Goal: Task Accomplishment & Management: Use online tool/utility

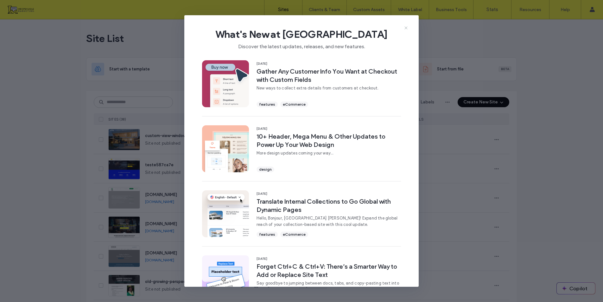
click at [406, 29] on icon at bounding box center [406, 27] width 5 height 5
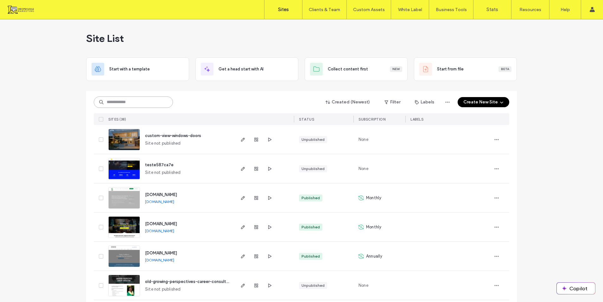
click at [107, 102] on input at bounding box center [133, 101] width 79 height 11
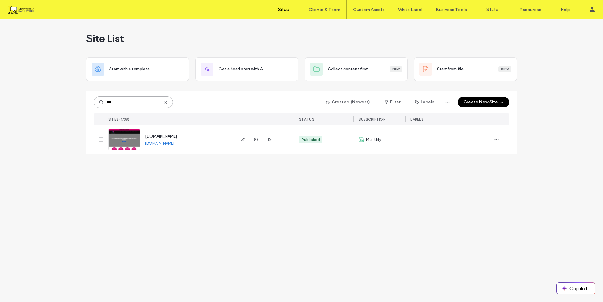
type input "***"
click at [127, 134] on link at bounding box center [124, 140] width 32 height 22
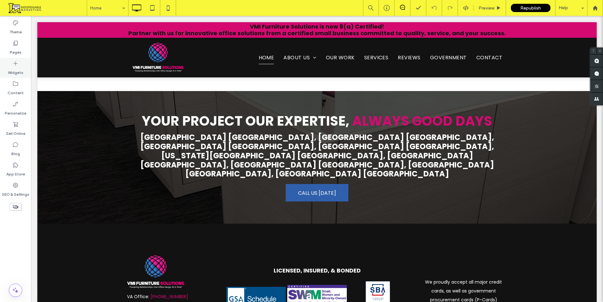
scroll to position [2275, 0]
click at [16, 48] on label "Pages" at bounding box center [16, 50] width 12 height 9
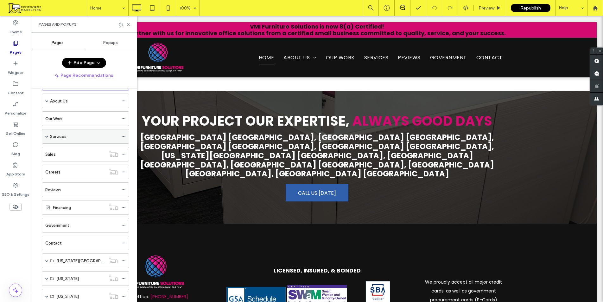
scroll to position [0, 0]
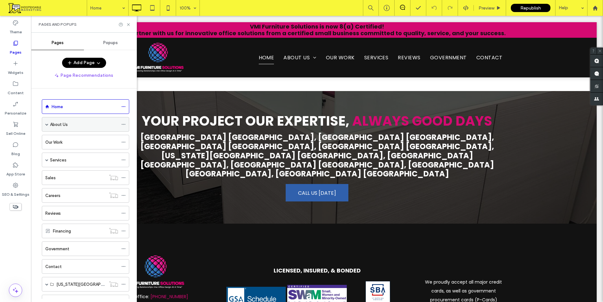
click at [46, 124] on span at bounding box center [46, 124] width 3 height 3
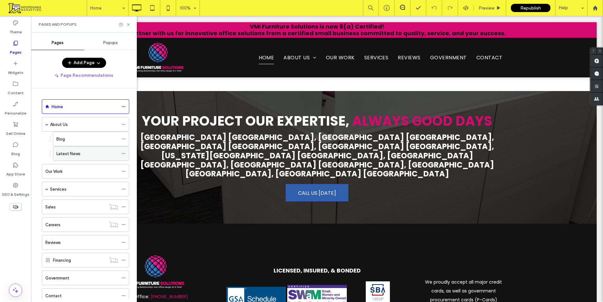
click at [74, 156] on label "Latest News" at bounding box center [68, 153] width 24 height 11
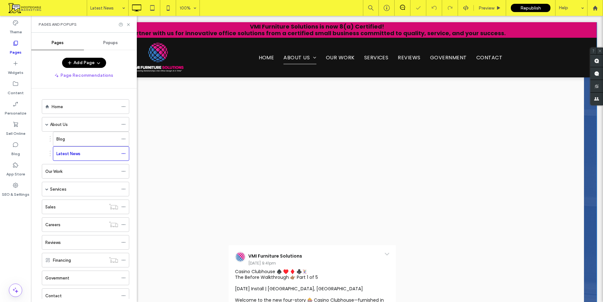
scroll to position [306, 0]
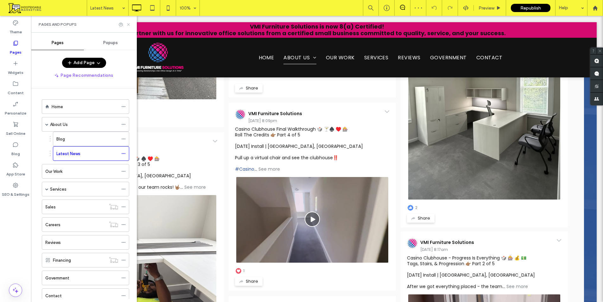
drag, startPoint x: 128, startPoint y: 24, endPoint x: 316, endPoint y: 135, distance: 218.6
click at [128, 24] on icon at bounding box center [128, 24] width 5 height 5
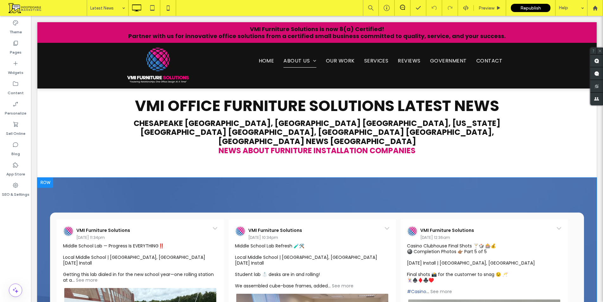
scroll to position [0, 0]
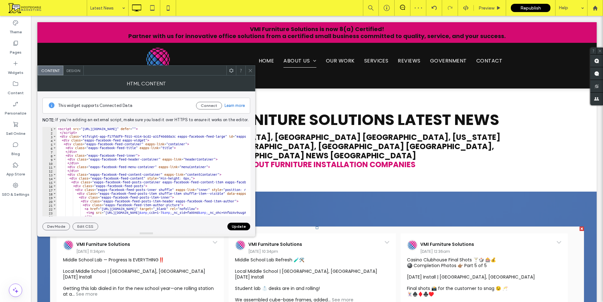
click at [249, 68] on span at bounding box center [250, 71] width 5 height 10
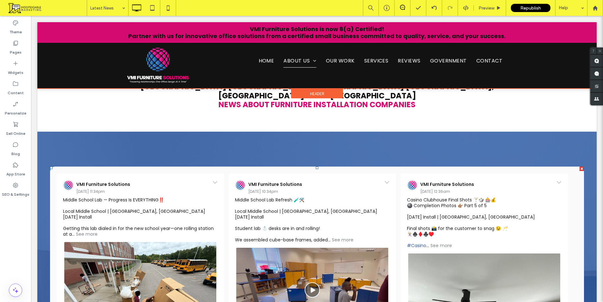
scroll to position [95, 0]
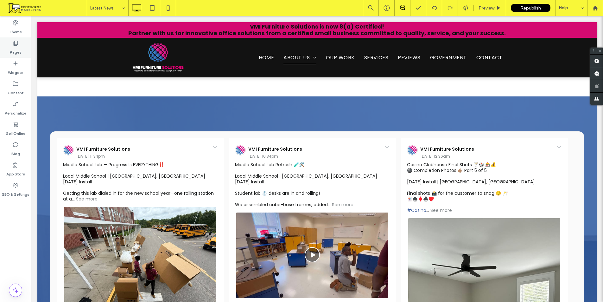
click at [20, 52] on label "Pages" at bounding box center [16, 50] width 12 height 9
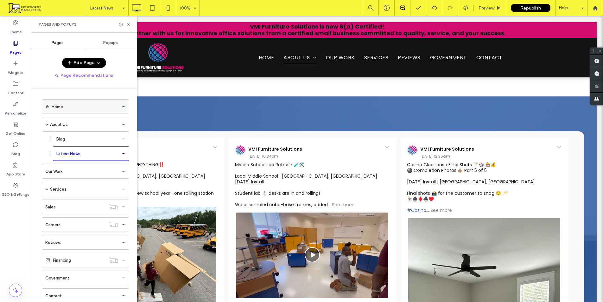
click at [91, 108] on div "Home" at bounding box center [85, 106] width 67 height 7
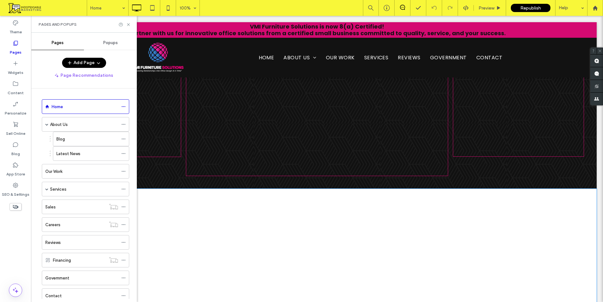
scroll to position [1928, 0]
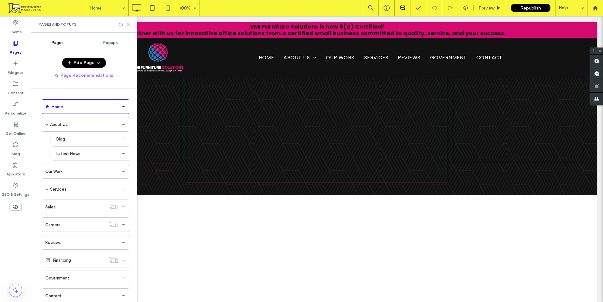
click at [129, 25] on use at bounding box center [128, 24] width 3 height 3
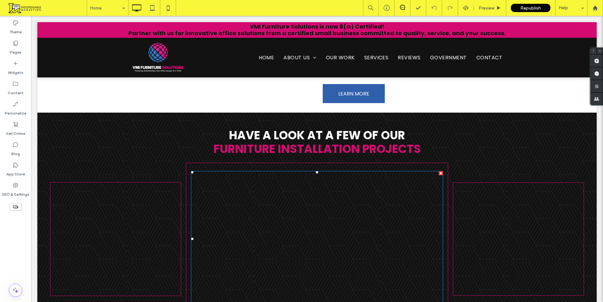
scroll to position [1896, 0]
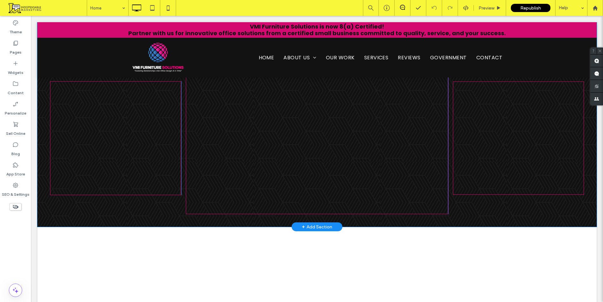
click at [314, 223] on div "+ Add Section" at bounding box center [317, 226] width 30 height 7
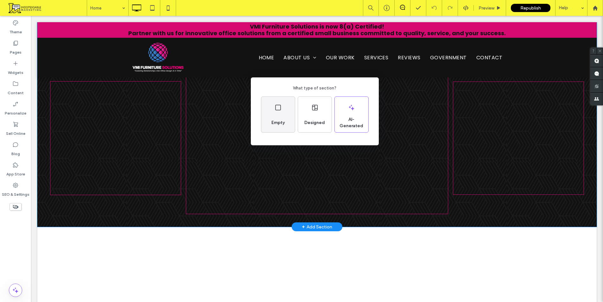
click at [281, 110] on use at bounding box center [278, 108] width 6 height 6
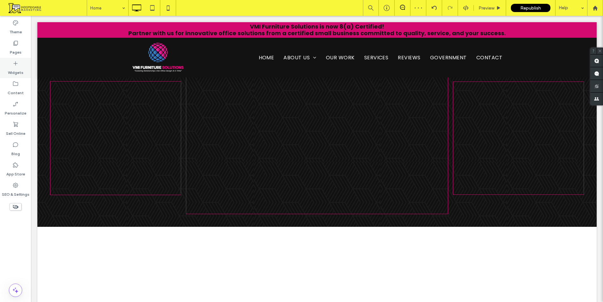
click at [18, 65] on icon at bounding box center [15, 63] width 6 height 6
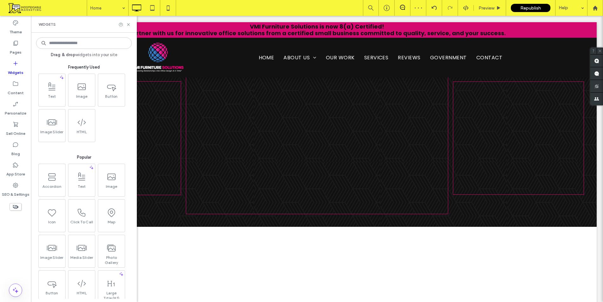
click at [59, 45] on input at bounding box center [84, 42] width 96 height 11
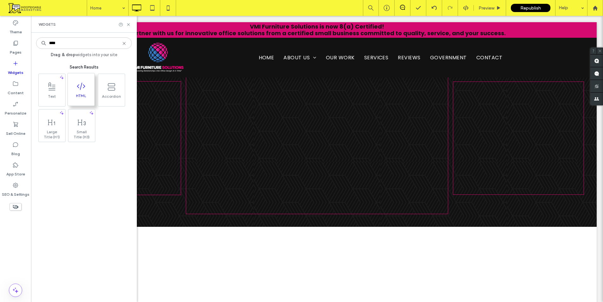
type input "****"
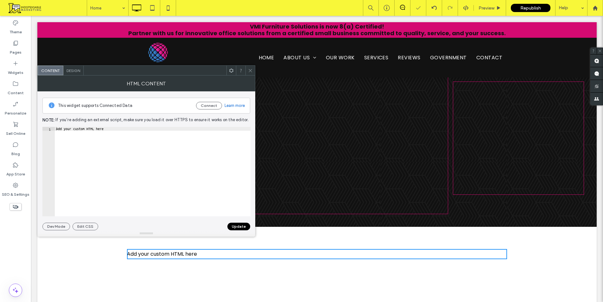
type textarea "**********"
click at [124, 129] on div "Add your custom HTML here" at bounding box center [153, 175] width 196 height 97
paste textarea "**********"
type textarea "**********"
click at [246, 227] on button "Update" at bounding box center [239, 226] width 23 height 8
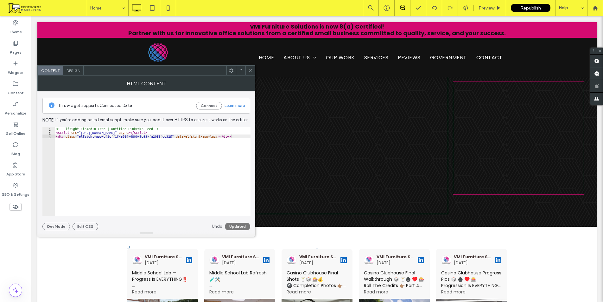
scroll to position [1960, 0]
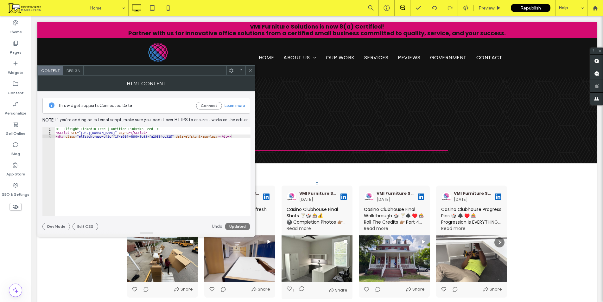
click at [248, 71] on icon at bounding box center [250, 70] width 5 height 5
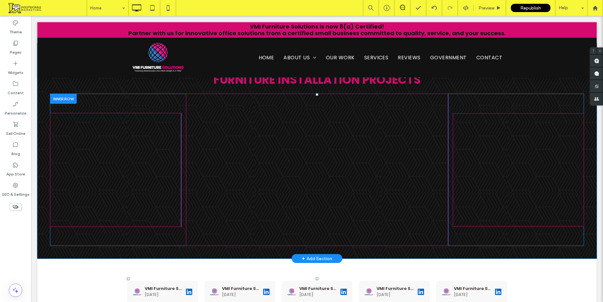
scroll to position [1833, 0]
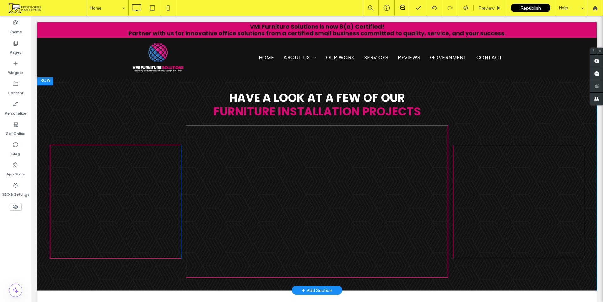
click at [509, 211] on div "Have A Look At A Few Of Our FURNITURE INSTALLATION Projects Click To Paste Clic…" at bounding box center [317, 182] width 560 height 215
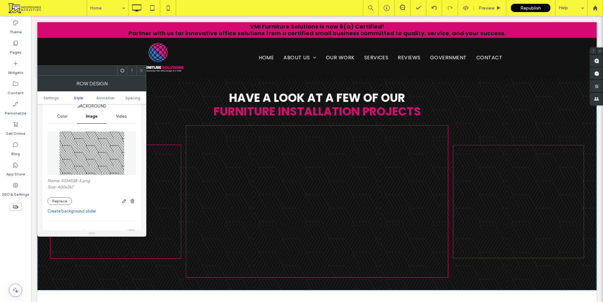
scroll to position [63, 0]
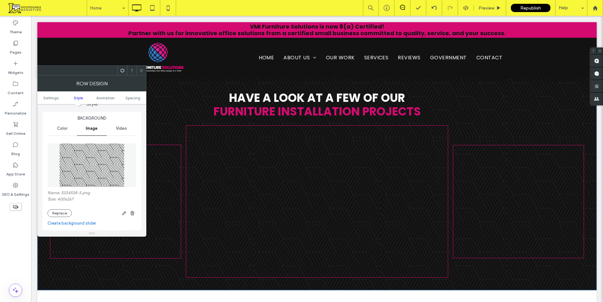
click at [65, 128] on span "Color" at bounding box center [62, 128] width 10 height 5
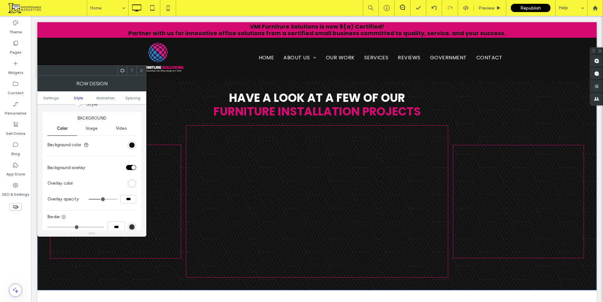
click at [142, 72] on icon at bounding box center [141, 70] width 5 height 5
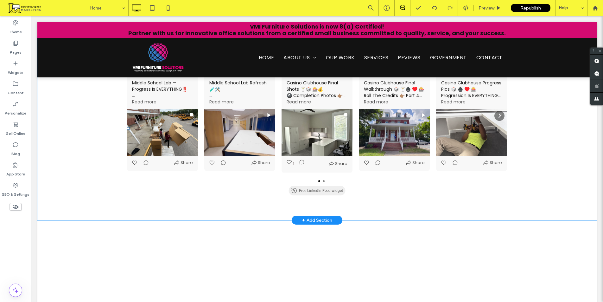
scroll to position [2086, 0]
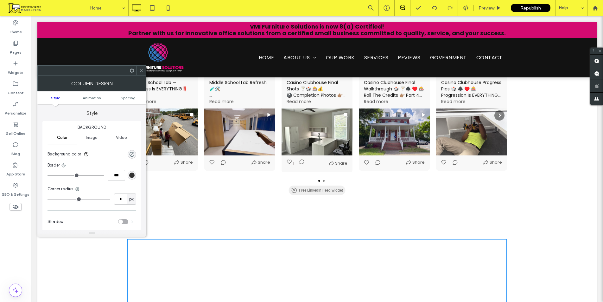
scroll to position [32, 0]
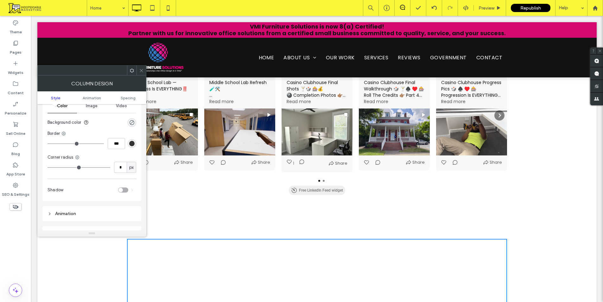
click at [139, 70] on icon at bounding box center [141, 70] width 5 height 5
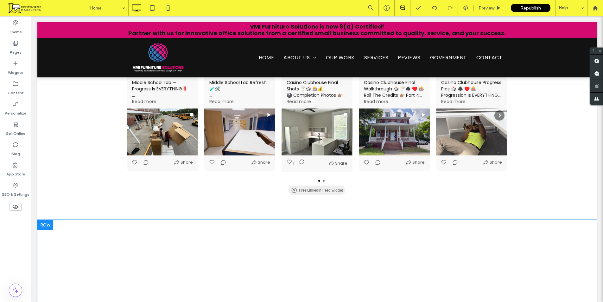
click at [47, 220] on div at bounding box center [45, 225] width 16 height 10
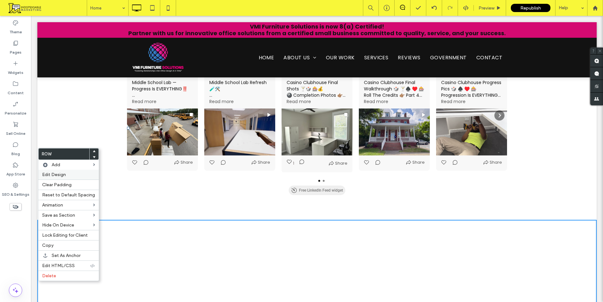
click at [62, 175] on span "Edit Design" at bounding box center [54, 174] width 24 height 5
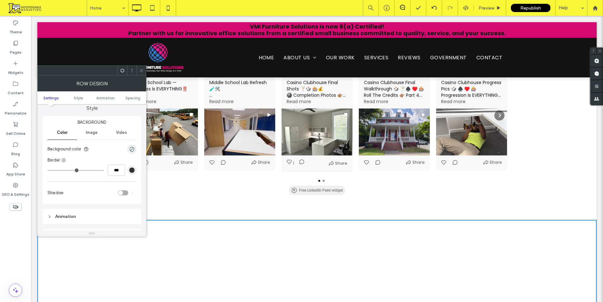
scroll to position [63, 0]
click at [132, 145] on div "rgba(0, 0, 0, 0)" at bounding box center [131, 144] width 5 height 5
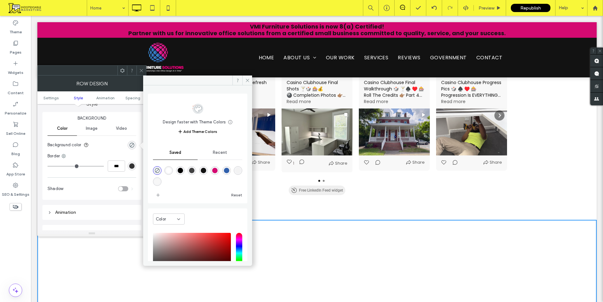
click at [182, 168] on div "rgba(0,0,0,1)" at bounding box center [180, 170] width 5 height 5
type input "***"
type input "****"
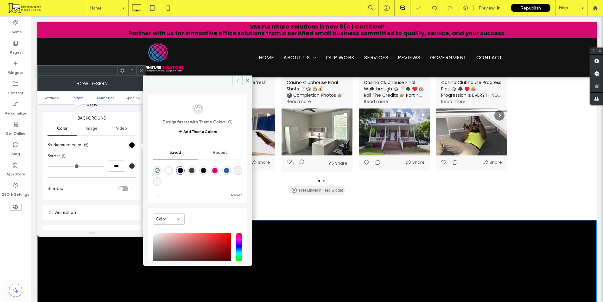
click at [91, 134] on div "Image" at bounding box center [91, 128] width 29 height 14
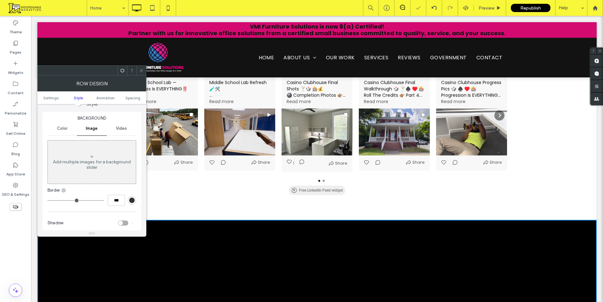
click at [99, 152] on div "Add multiple images for a background slider" at bounding box center [92, 162] width 88 height 42
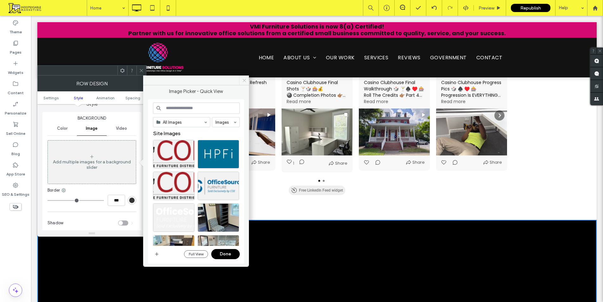
click at [243, 80] on icon at bounding box center [244, 80] width 5 height 5
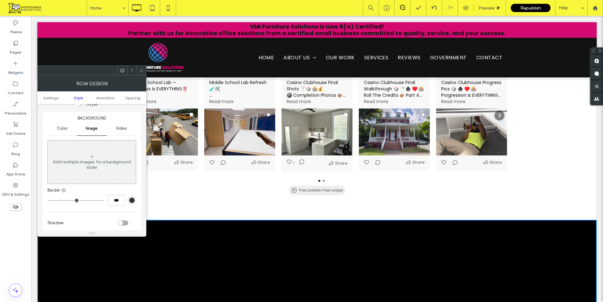
click at [142, 73] on icon at bounding box center [141, 70] width 5 height 5
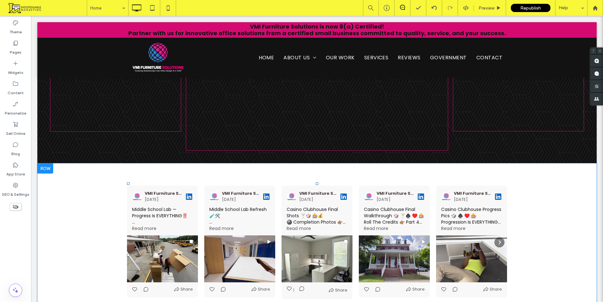
scroll to position [1833, 0]
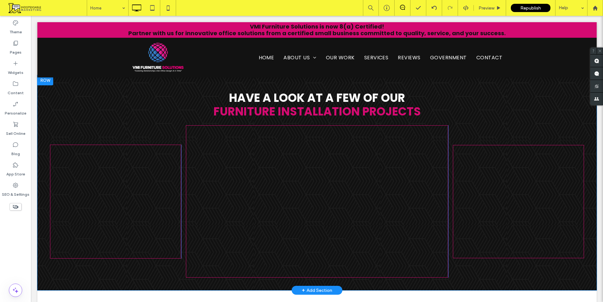
click at [123, 214] on div "Have A Look At A Few Of Our FURNITURE INSTALLATION Projects Click To Paste Clic…" at bounding box center [317, 182] width 560 height 215
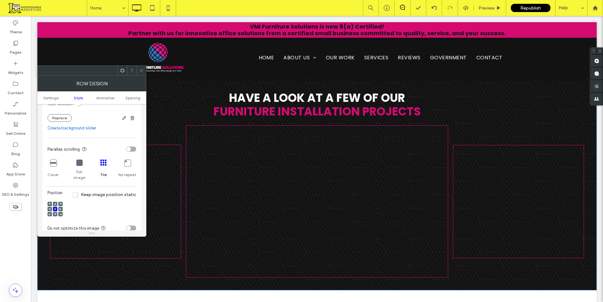
scroll to position [127, 0]
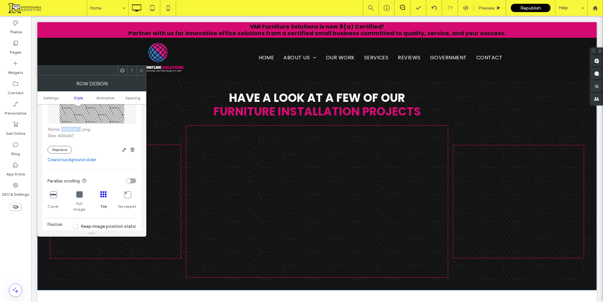
drag, startPoint x: 61, startPoint y: 130, endPoint x: 81, endPoint y: 131, distance: 20.0
click at [81, 131] on label "Name: 5334538-3.png" at bounding box center [92, 130] width 89 height 6
copy label "5334538-3"
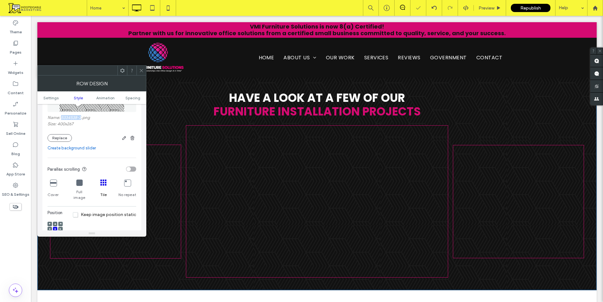
scroll to position [158, 0]
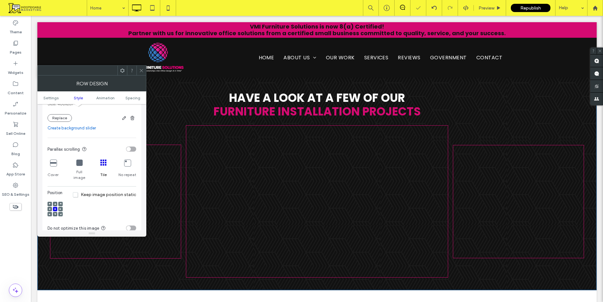
click at [143, 71] on icon at bounding box center [141, 70] width 5 height 5
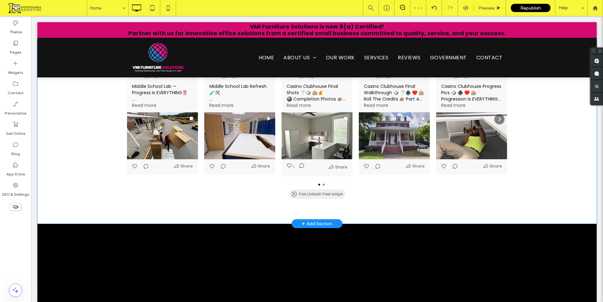
scroll to position [2086, 0]
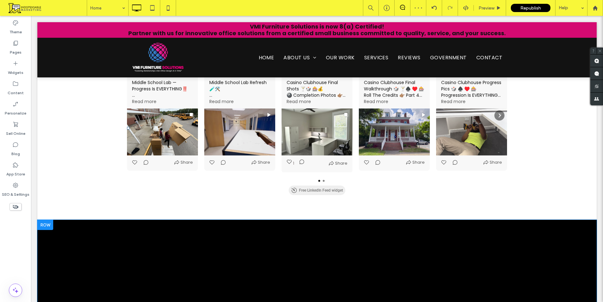
click at [48, 220] on div at bounding box center [45, 225] width 16 height 10
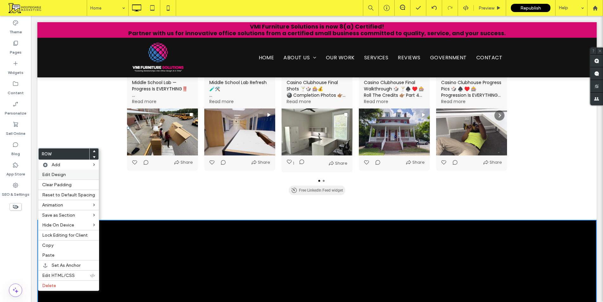
click at [65, 174] on span "Edit Design" at bounding box center [54, 174] width 24 height 5
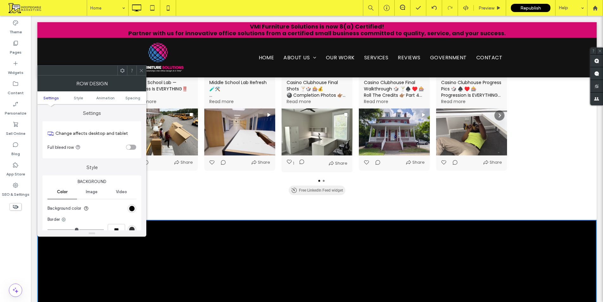
click at [94, 191] on span "Image" at bounding box center [92, 191] width 12 height 5
click at [94, 215] on div "Add multiple images for a background slider" at bounding box center [92, 225] width 88 height 42
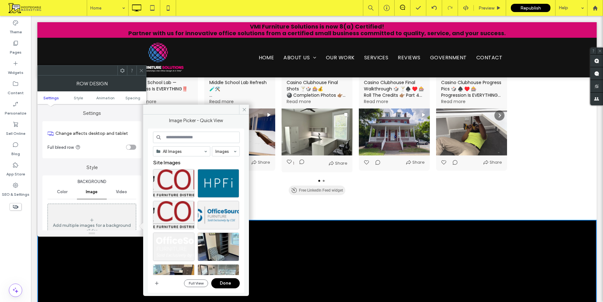
click at [191, 137] on input at bounding box center [196, 137] width 87 height 11
paste input "*********"
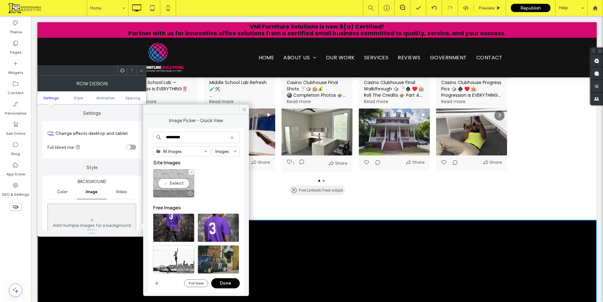
type input "*********"
click at [179, 184] on div "Select" at bounding box center [174, 183] width 42 height 29
click at [225, 283] on button "Done" at bounding box center [225, 283] width 29 height 10
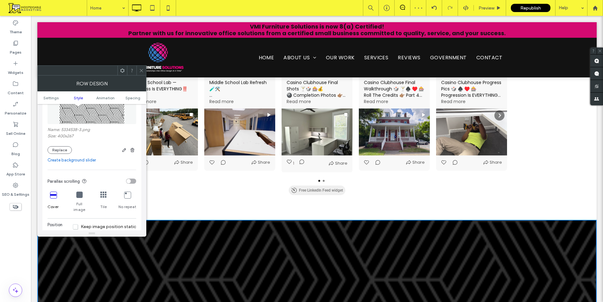
scroll to position [127, 0]
click at [103, 192] on icon at bounding box center [103, 194] width 6 height 6
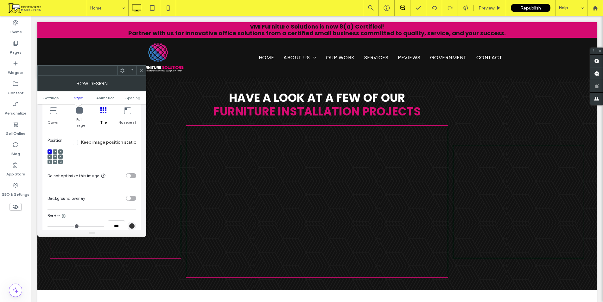
scroll to position [222, 0]
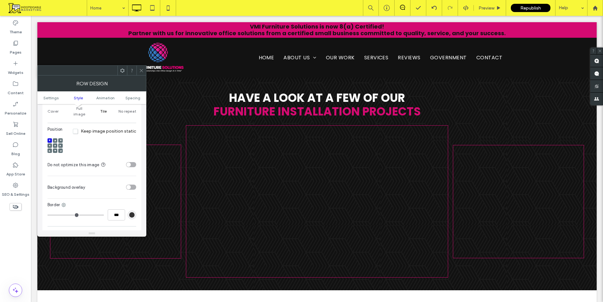
click at [131, 184] on div "toggle" at bounding box center [131, 186] width 10 height 5
drag, startPoint x: 130, startPoint y: 213, endPoint x: 137, endPoint y: 213, distance: 7.3
click at [137, 213] on div "Background Color Image Video Name: 5334538-3.png Size: 400x267 Replace Create b…" at bounding box center [91, 116] width 99 height 327
type input "***"
type input "**"
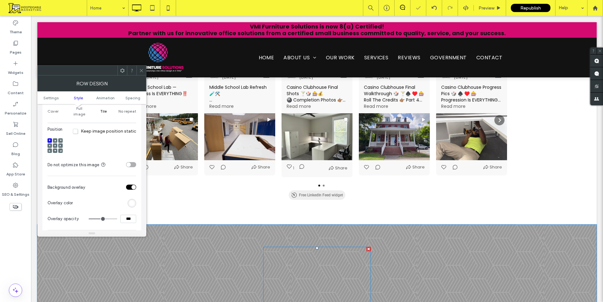
scroll to position [2118, 0]
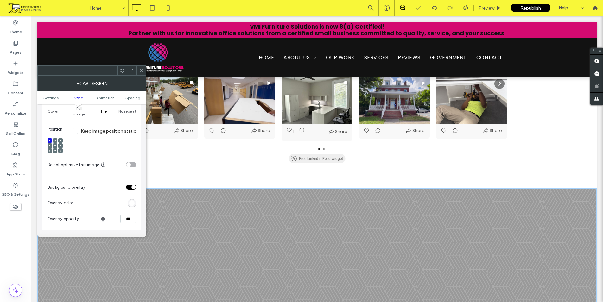
click at [133, 200] on div "rgb(255,255,255)" at bounding box center [131, 202] width 5 height 5
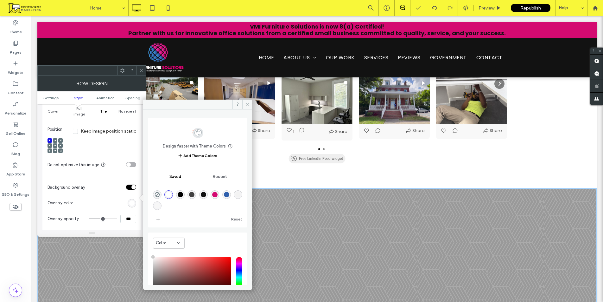
click at [183, 195] on div "rgba(0,0,0,1)" at bounding box center [180, 194] width 5 height 5
type input "*******"
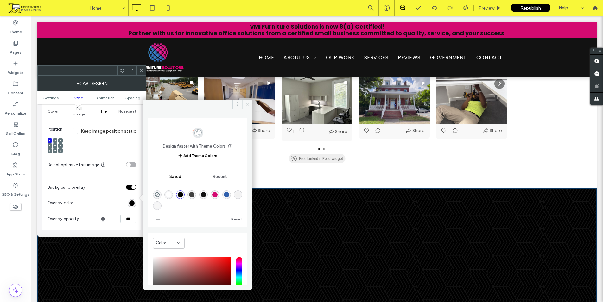
click at [245, 105] on icon at bounding box center [247, 104] width 5 height 5
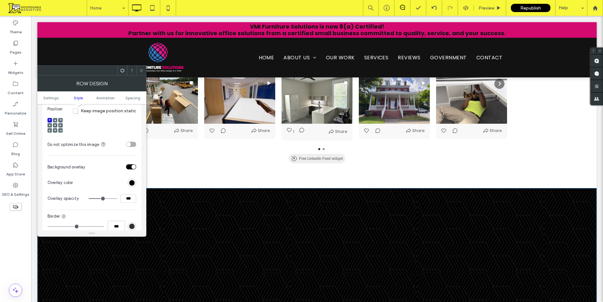
scroll to position [254, 0]
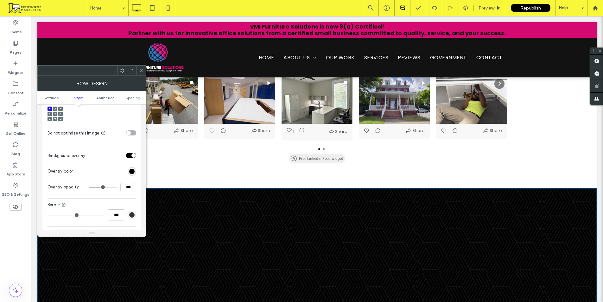
click at [143, 74] on span at bounding box center [141, 71] width 5 height 10
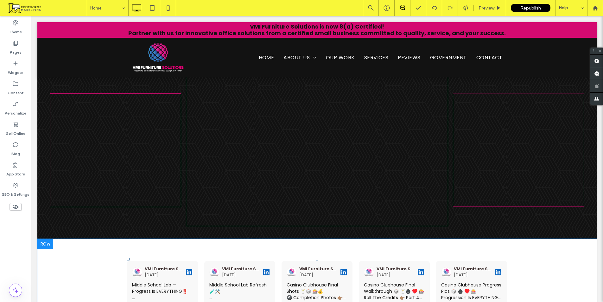
scroll to position [1865, 0]
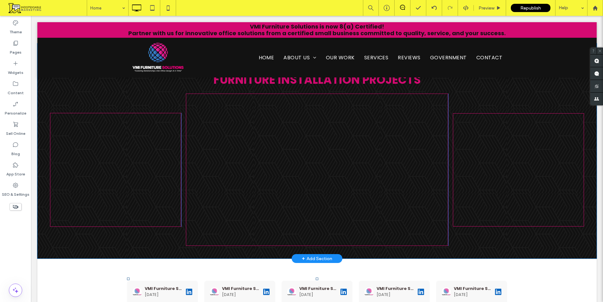
click at [124, 178] on div "Have A Look At A Few Of Our FURNITURE INSTALLATION Projects Click To Paste Clic…" at bounding box center [317, 150] width 560 height 215
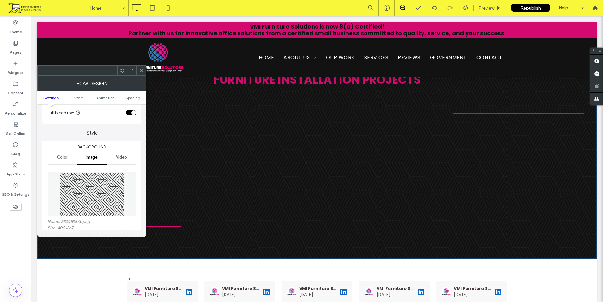
scroll to position [32, 0]
click at [65, 159] on span "Color" at bounding box center [62, 160] width 10 height 5
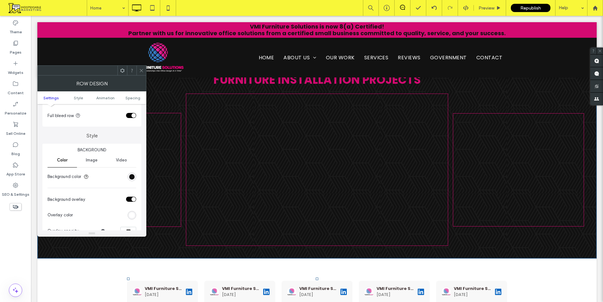
click at [91, 160] on span "Image" at bounding box center [92, 160] width 12 height 5
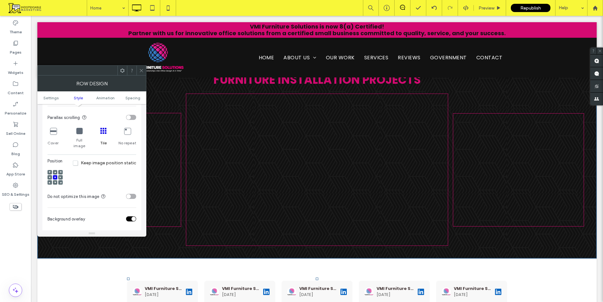
scroll to position [222, 0]
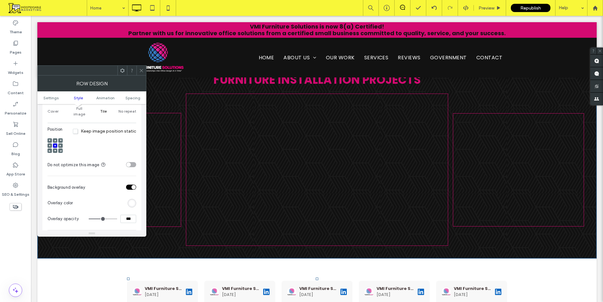
click at [140, 72] on use at bounding box center [141, 70] width 3 height 3
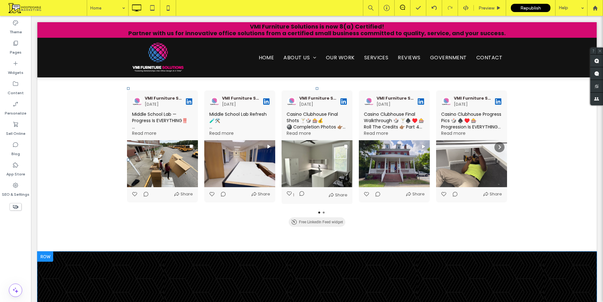
scroll to position [2150, 0]
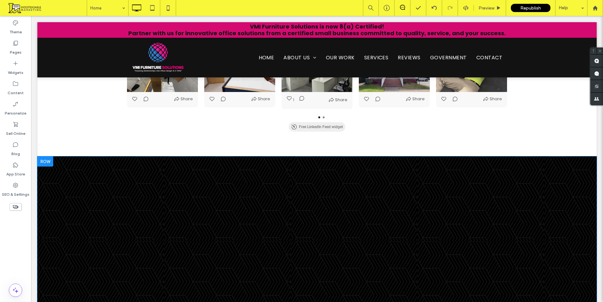
click at [87, 192] on div "Click To Paste Row + Add Section" at bounding box center [317, 257] width 560 height 203
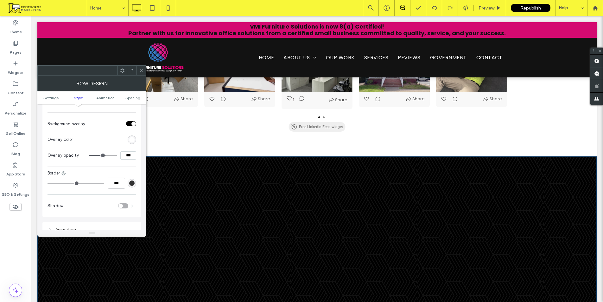
scroll to position [254, 0]
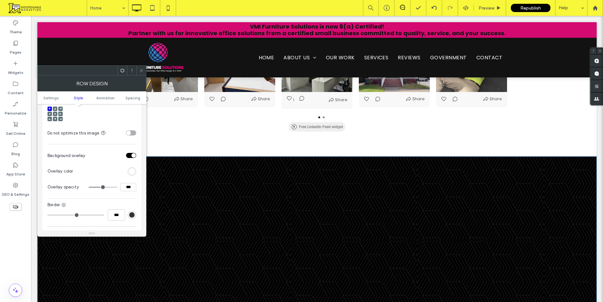
click at [142, 69] on icon at bounding box center [141, 70] width 5 height 5
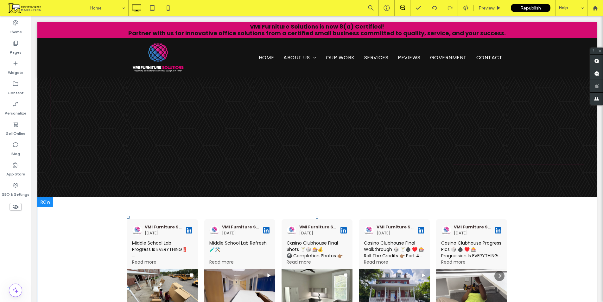
scroll to position [1865, 0]
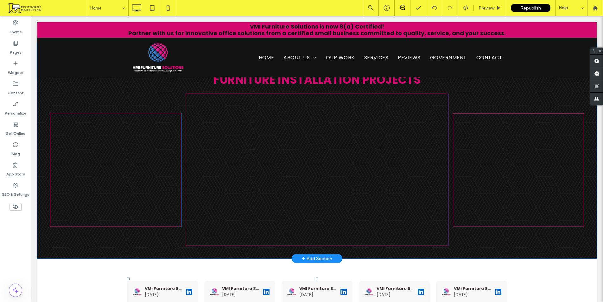
click at [126, 179] on div "Have A Look At A Few Of Our FURNITURE INSTALLATION Projects Click To Paste Clic…" at bounding box center [317, 150] width 560 height 215
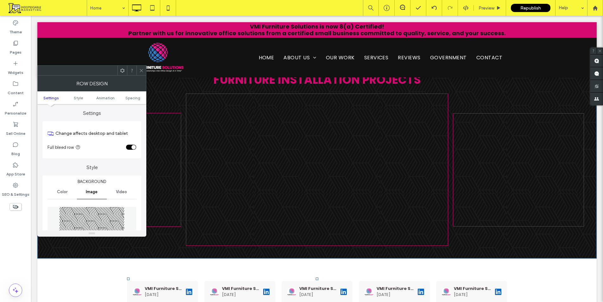
click at [63, 189] on div "Color" at bounding box center [62, 192] width 29 height 14
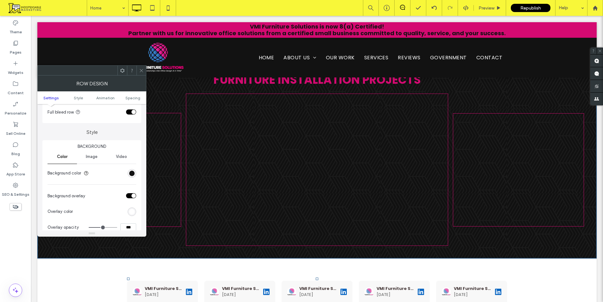
scroll to position [95, 0]
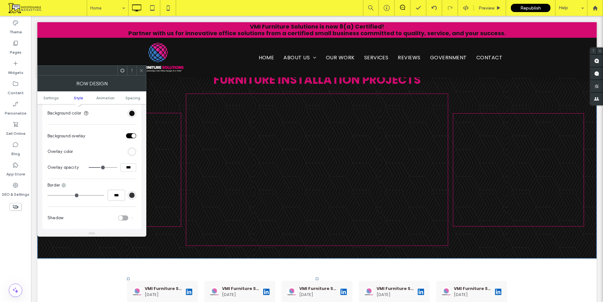
click at [143, 71] on icon at bounding box center [141, 70] width 5 height 5
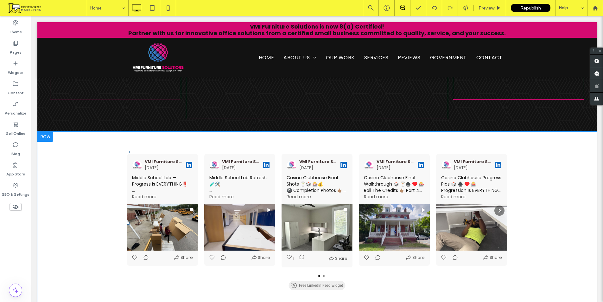
scroll to position [2118, 0]
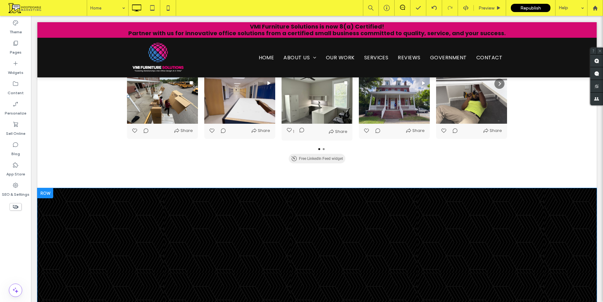
click at [106, 188] on div "Click To Paste Row + Add Section" at bounding box center [317, 289] width 560 height 203
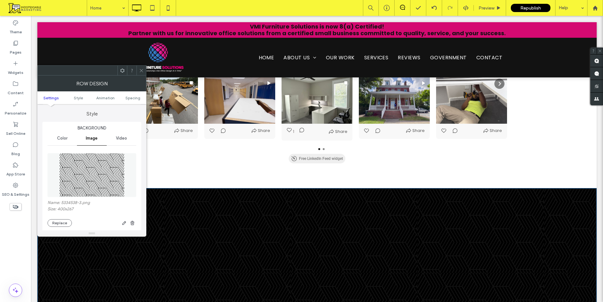
scroll to position [63, 0]
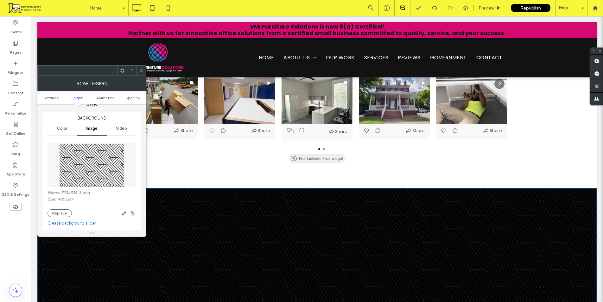
click at [67, 126] on span "Color" at bounding box center [62, 128] width 10 height 5
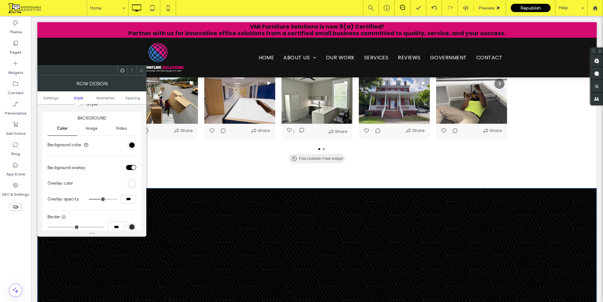
click at [141, 73] on span at bounding box center [141, 71] width 5 height 10
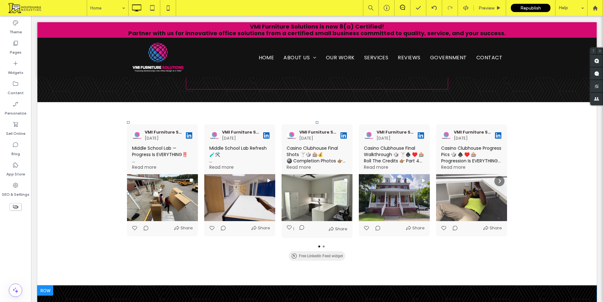
scroll to position [2055, 0]
